Goal: Check status: Check status

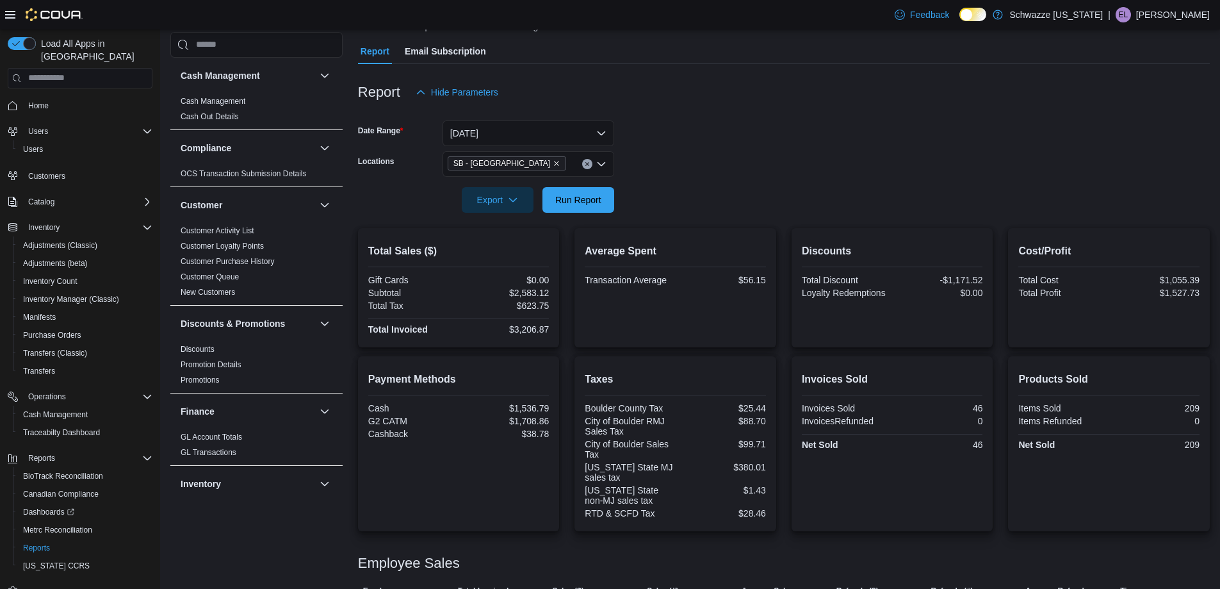
scroll to position [576, 0]
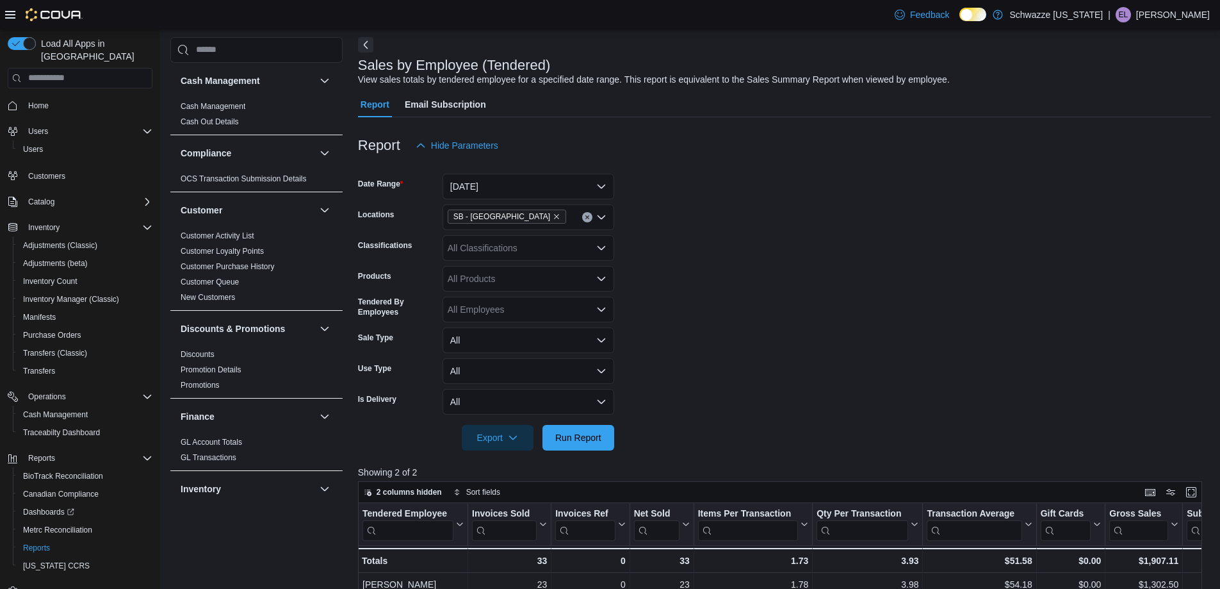
scroll to position [192, 0]
